Goal: Transaction & Acquisition: Purchase product/service

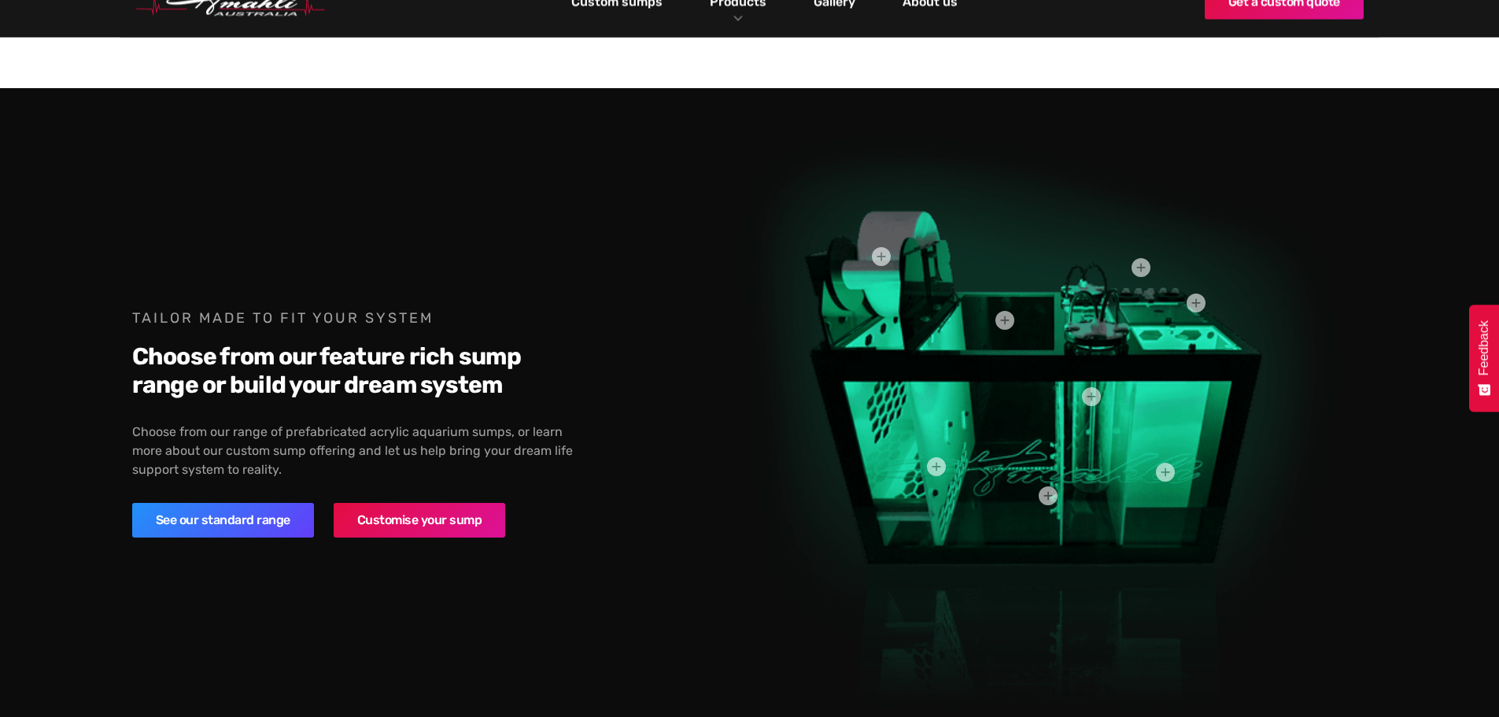
scroll to position [1731, 0]
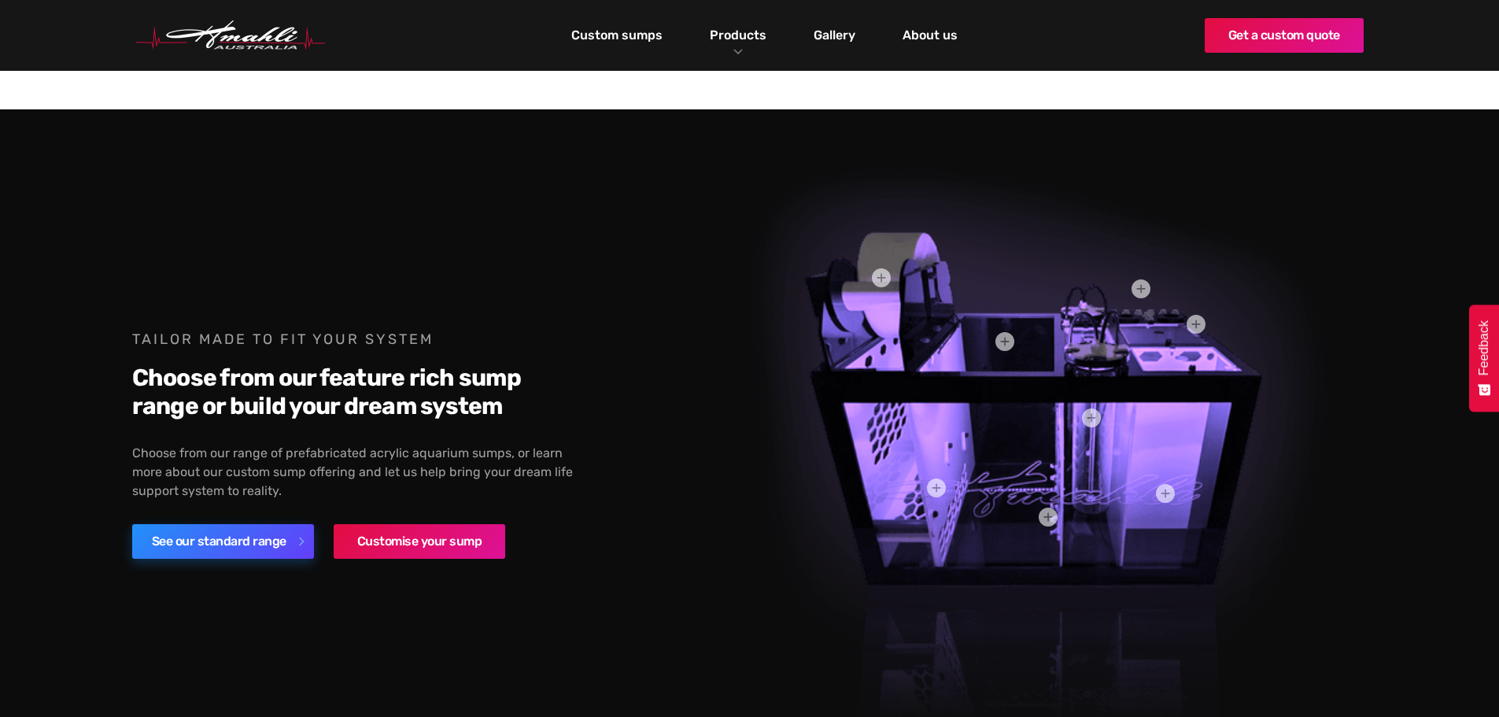
click at [216, 530] on link "See our standard range" at bounding box center [223, 541] width 182 height 35
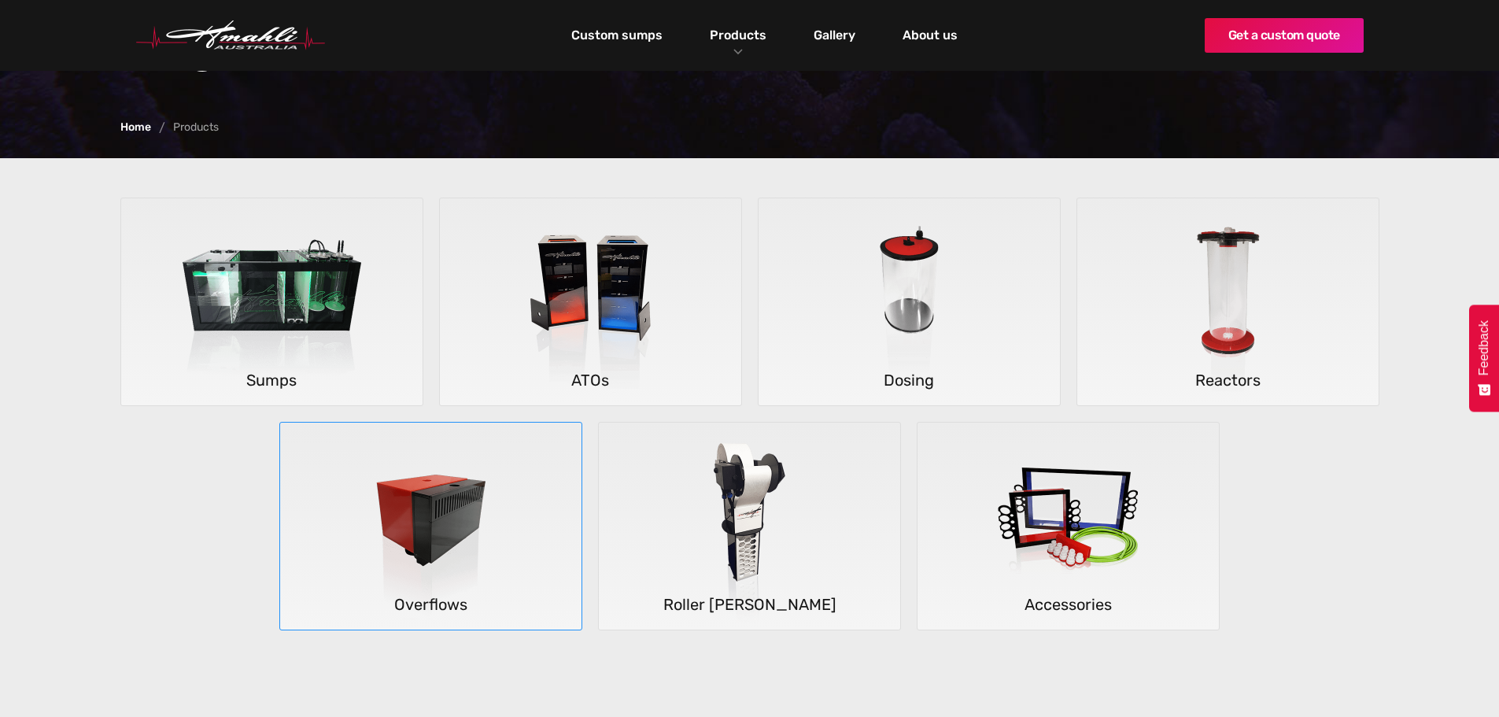
scroll to position [236, 0]
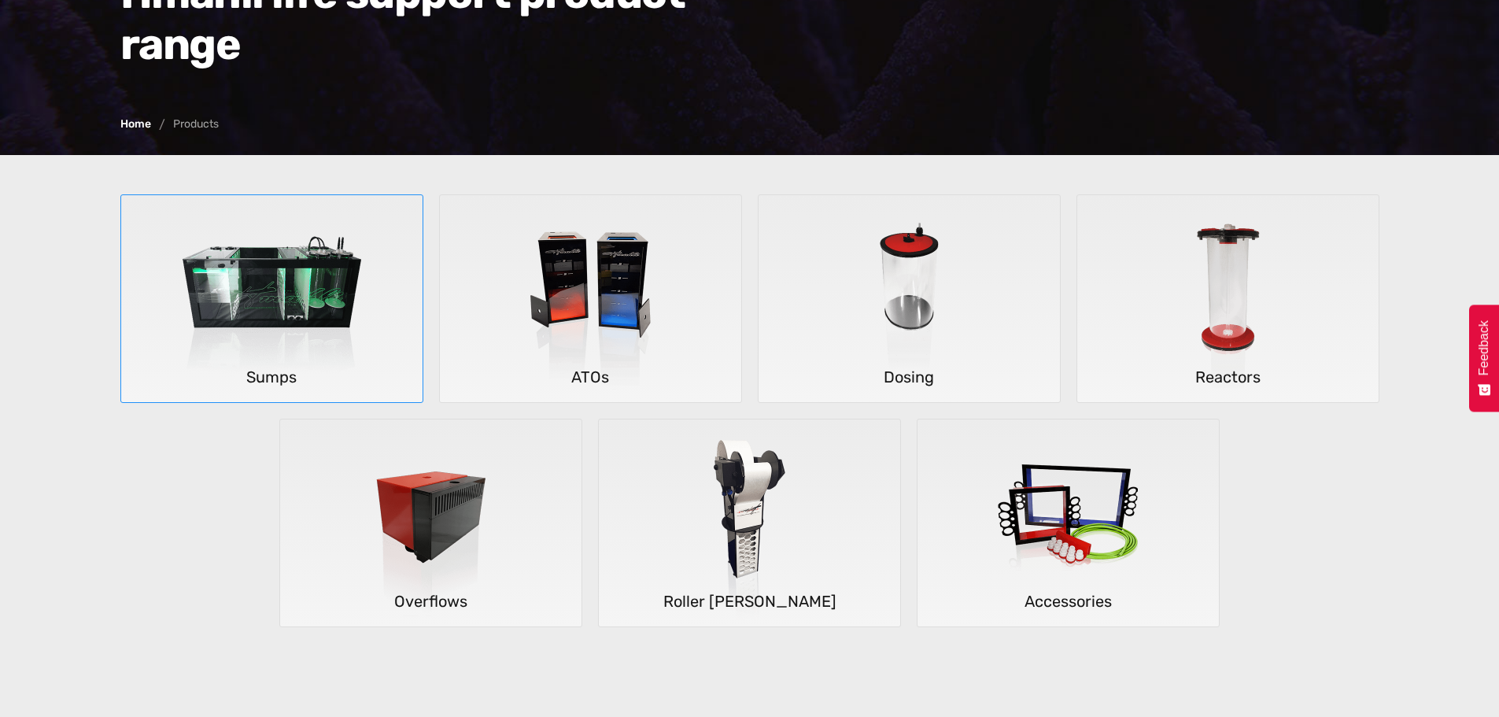
click at [308, 321] on img at bounding box center [272, 299] width 232 height 208
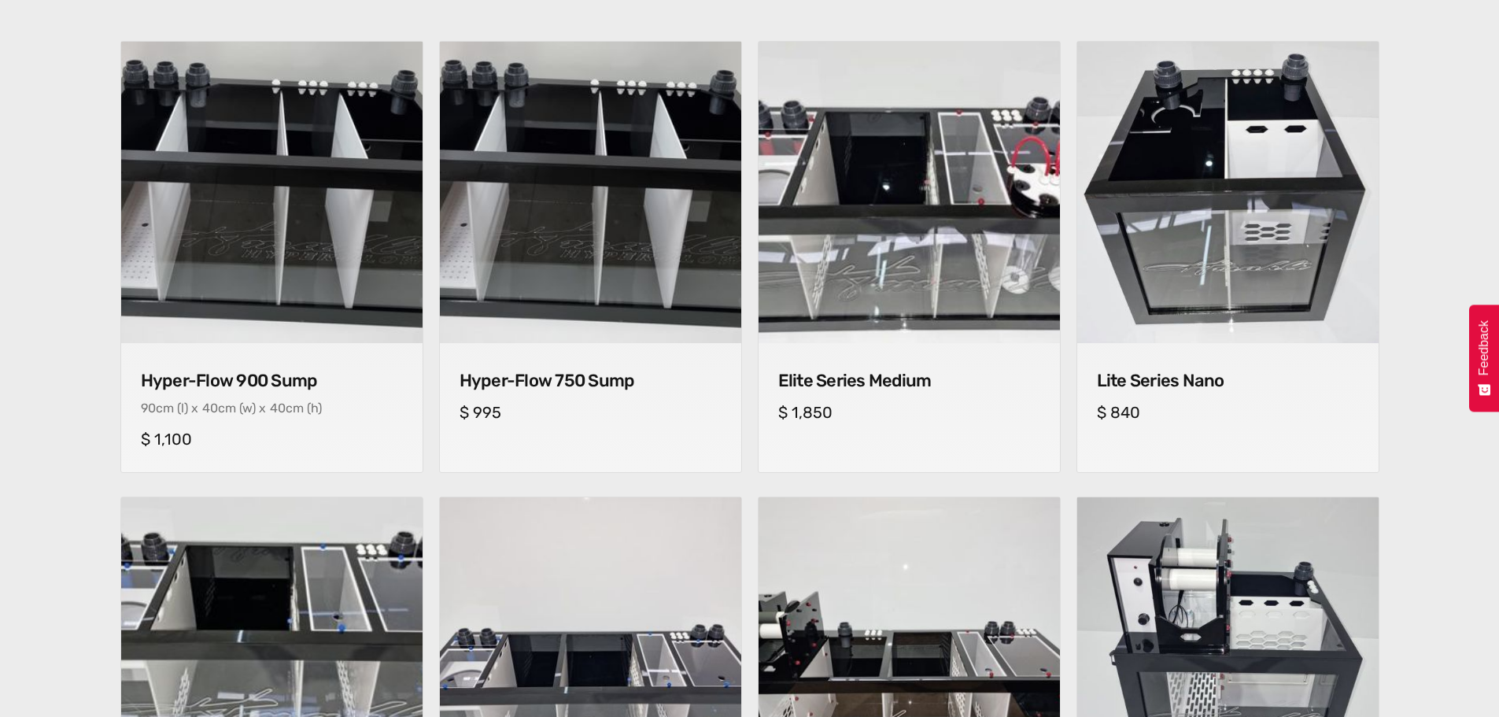
scroll to position [630, 0]
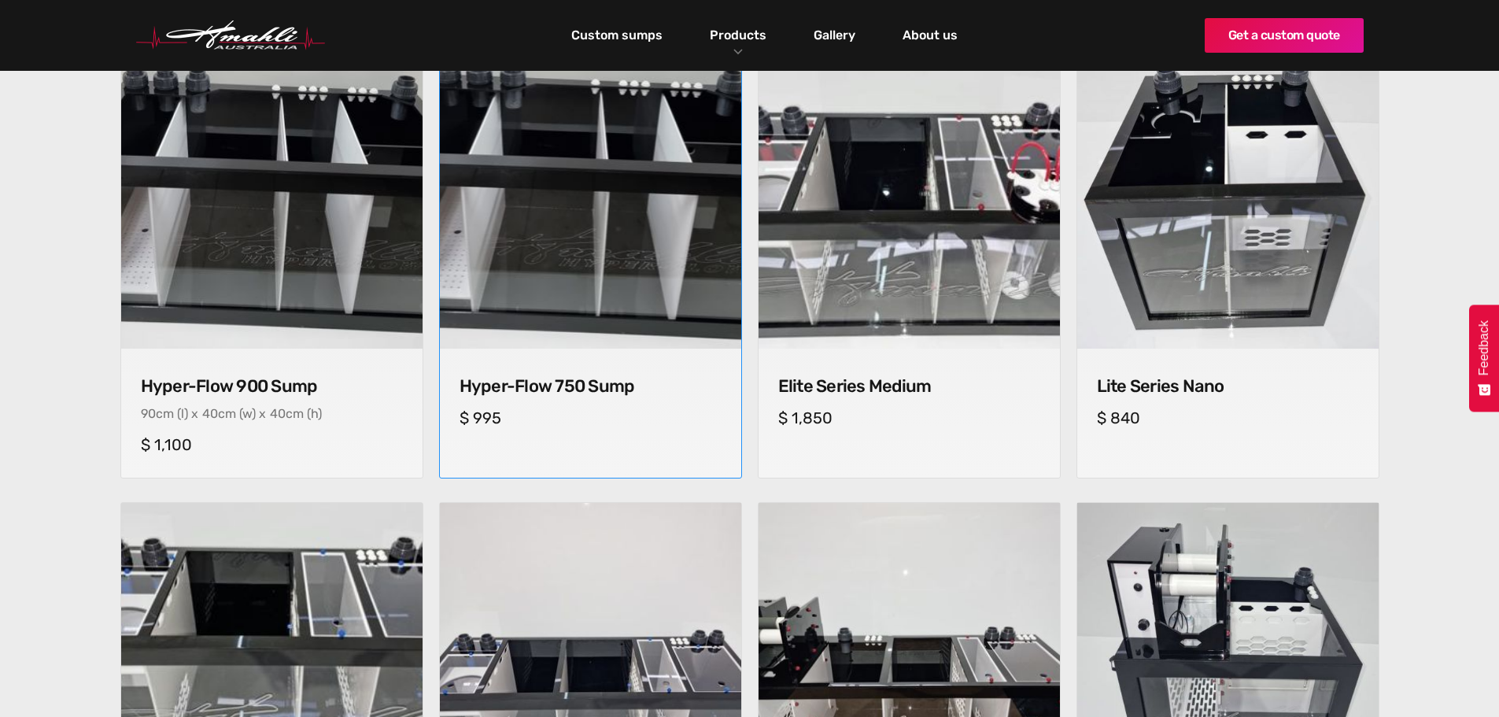
click at [592, 390] on h4 "Hyper-Flow 750 Sump" at bounding box center [591, 386] width 262 height 20
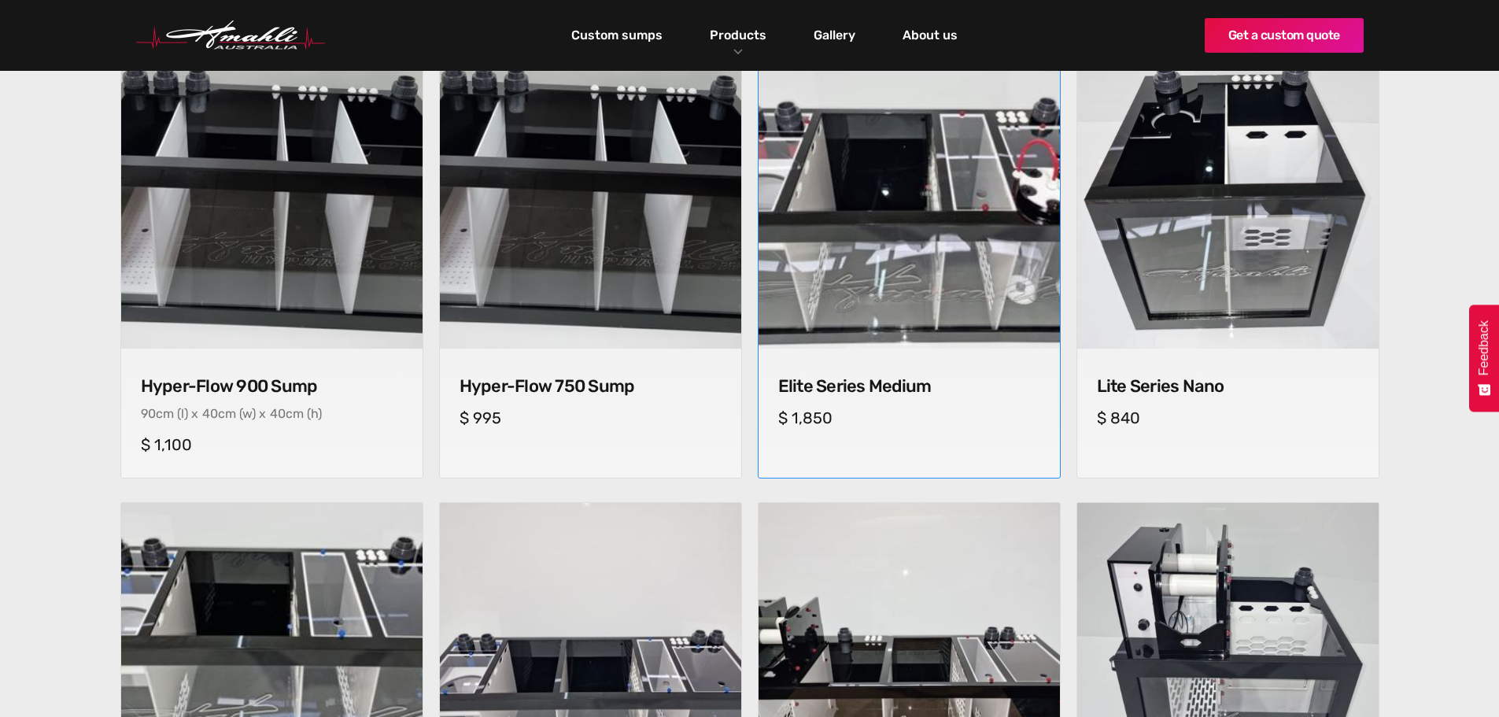
click at [955, 220] on img at bounding box center [909, 198] width 316 height 316
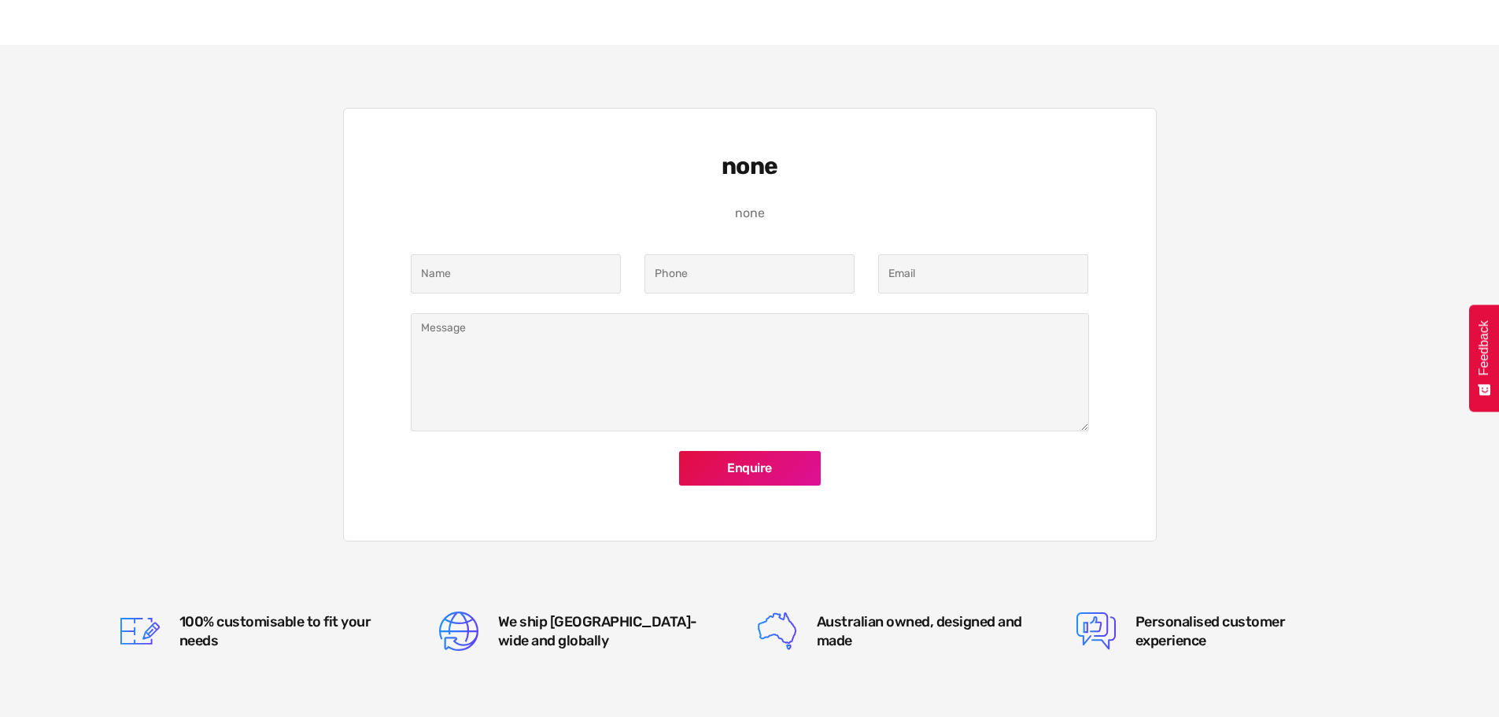
scroll to position [1416, 0]
